Goal: Information Seeking & Learning: Learn about a topic

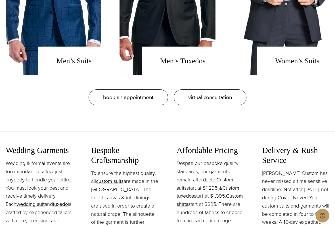
scroll to position [545, 0]
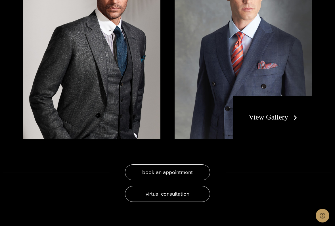
scroll to position [1010, 0]
click at [276, 113] on link "View Gallery" at bounding box center [274, 117] width 51 height 8
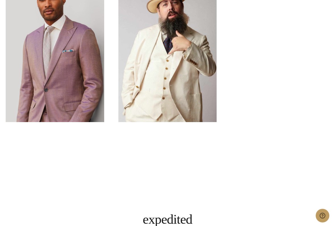
scroll to position [1673, 0]
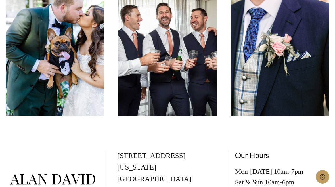
scroll to position [2183, 0]
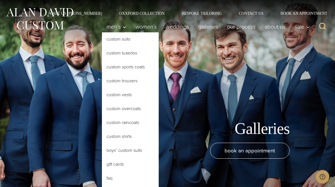
click at [120, 37] on link "Custom Suits" at bounding box center [130, 39] width 57 height 14
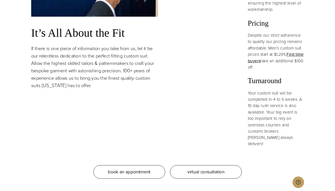
scroll to position [497, 0]
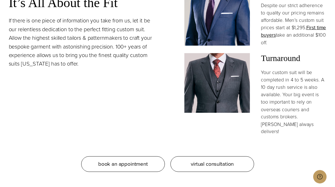
scroll to position [513, 0]
